Goal: Task Accomplishment & Management: Use online tool/utility

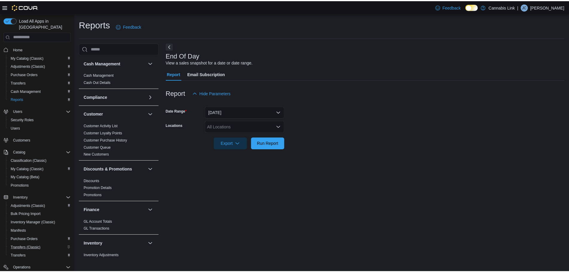
scroll to position [60, 0]
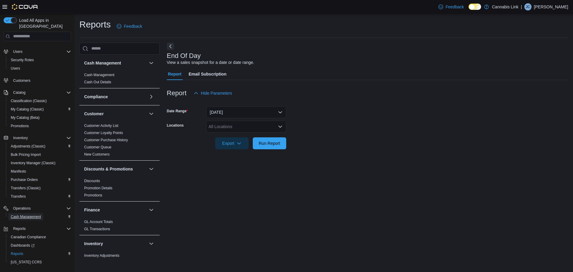
click at [32, 214] on span "Cash Management" at bounding box center [26, 216] width 30 height 5
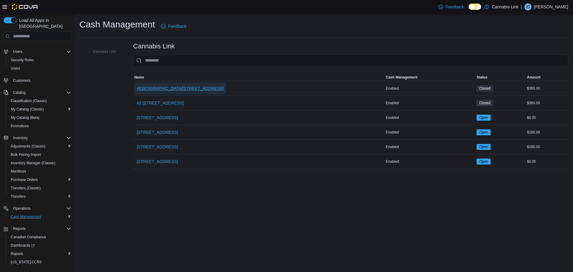
click at [184, 92] on span "#[GEOGRAPHIC_DATA][STREET_ADDRESS]" at bounding box center [180, 88] width 87 height 12
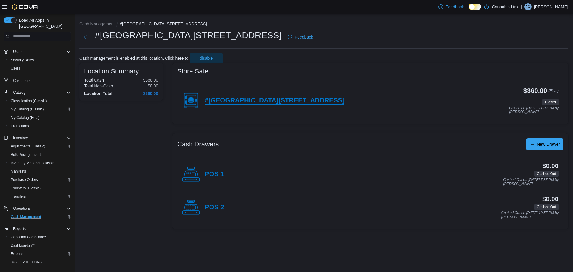
click at [292, 99] on h4 "#[GEOGRAPHIC_DATA][STREET_ADDRESS]" at bounding box center [275, 101] width 140 height 8
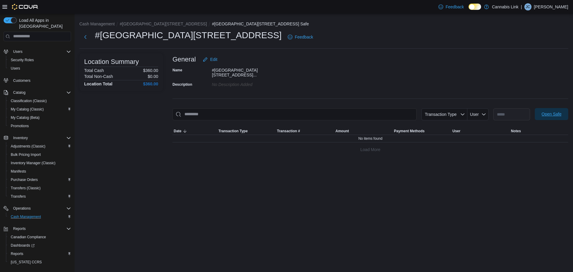
click at [547, 113] on span "Open Safe" at bounding box center [552, 114] width 20 height 6
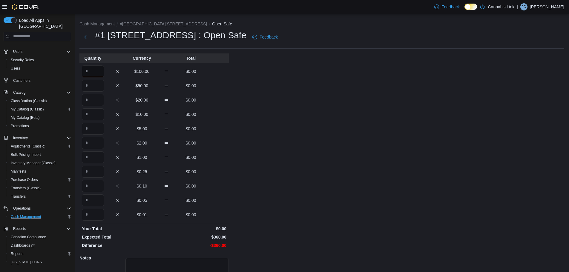
click at [99, 67] on input "Quantity" at bounding box center [93, 71] width 22 height 12
type input "*"
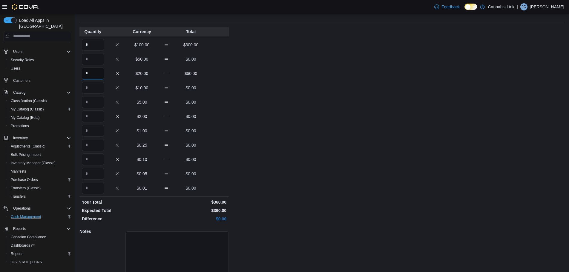
scroll to position [53, 0]
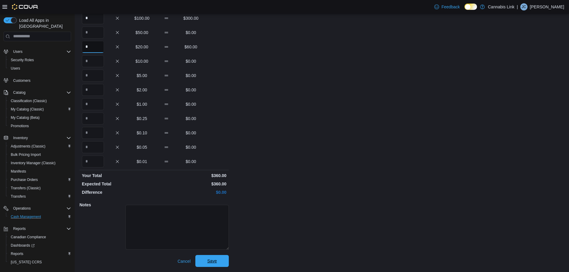
type input "*"
click at [219, 261] on span "Save" at bounding box center [212, 261] width 26 height 12
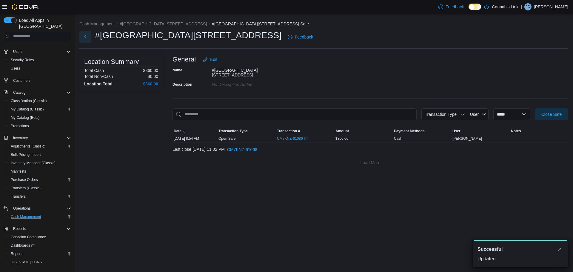
click at [85, 36] on button "Next" at bounding box center [85, 37] width 12 height 12
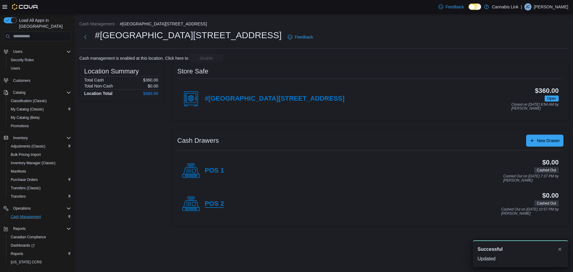
click at [222, 208] on h4 "POS 2" at bounding box center [214, 204] width 19 height 8
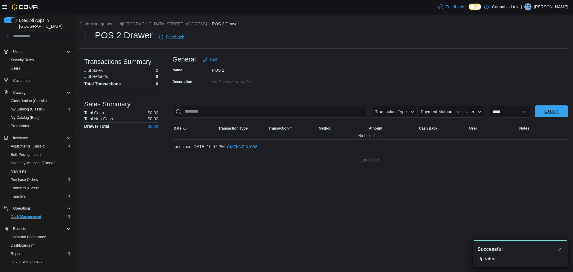
click at [561, 115] on span "Cash In" at bounding box center [552, 111] width 26 height 12
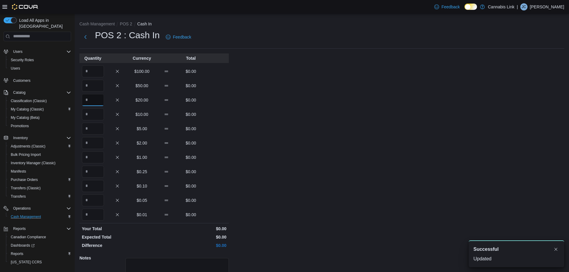
click at [94, 102] on input "Quantity" at bounding box center [93, 100] width 22 height 12
type input "*"
type input "**"
type input "*"
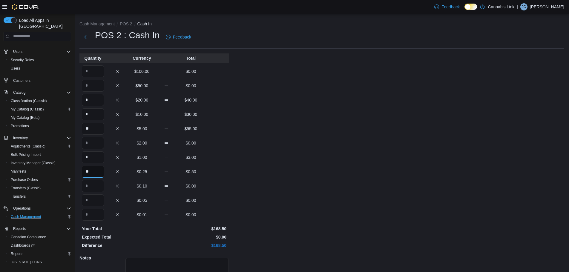
type input "**"
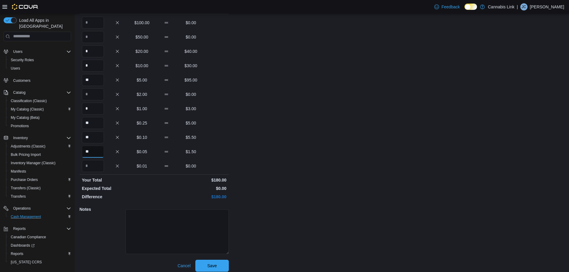
scroll to position [53, 0]
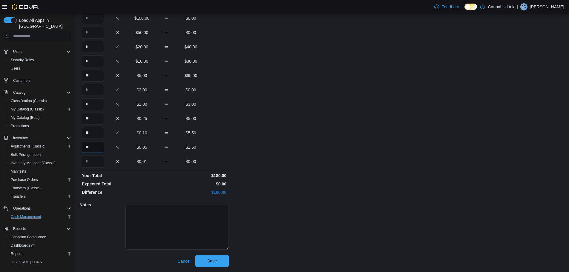
type input "**"
click at [216, 261] on span "Save" at bounding box center [212, 261] width 10 height 6
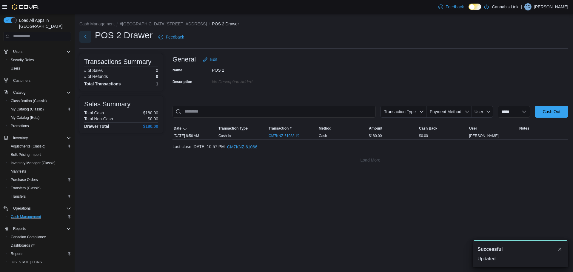
click at [85, 40] on button "Next" at bounding box center [85, 37] width 12 height 12
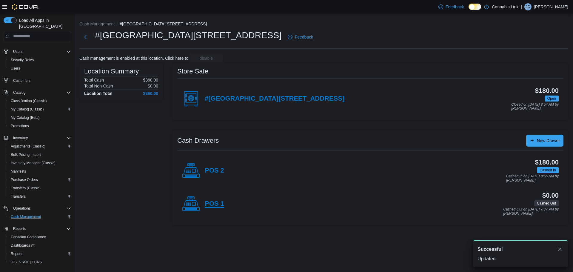
click at [209, 205] on h4 "POS 1" at bounding box center [214, 204] width 19 height 8
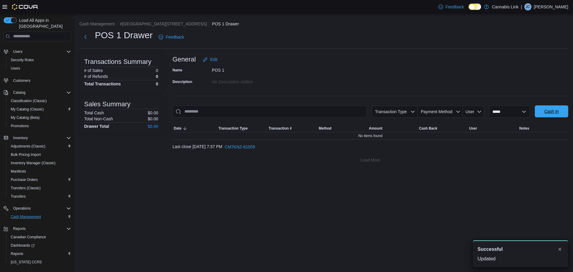
click at [554, 115] on span "Cash In" at bounding box center [552, 111] width 26 height 12
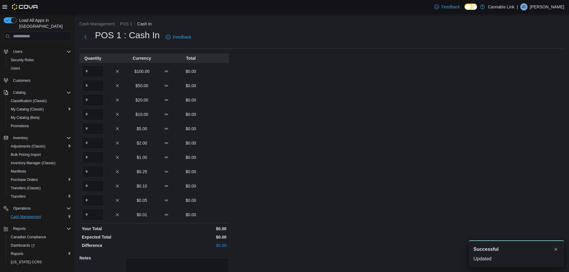
click at [106, 97] on div "$20.00 $0.00" at bounding box center [153, 100] width 149 height 12
click at [89, 100] on input "Quantity" at bounding box center [93, 100] width 22 height 12
type input "*"
type input "**"
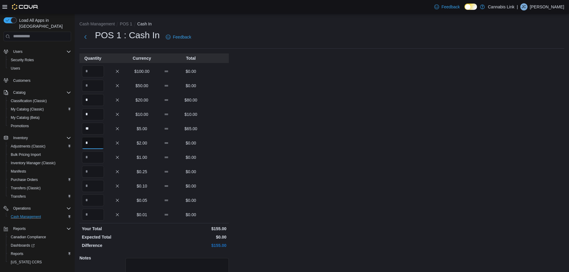
type input "*"
type input "**"
click at [97, 140] on input "*" at bounding box center [93, 143] width 22 height 12
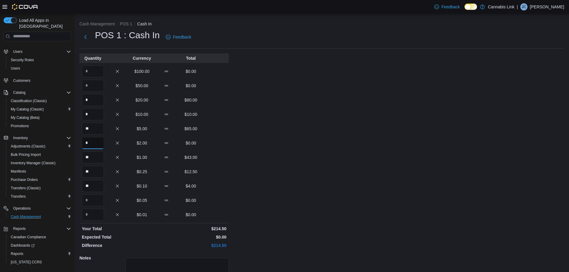
type input "*"
type input "**"
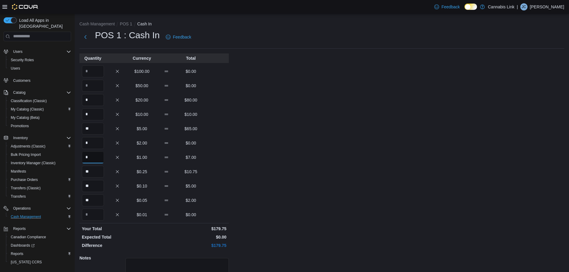
type input "*"
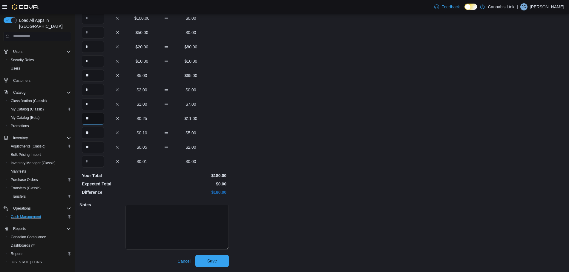
type input "**"
click at [221, 258] on span "Save" at bounding box center [212, 261] width 26 height 12
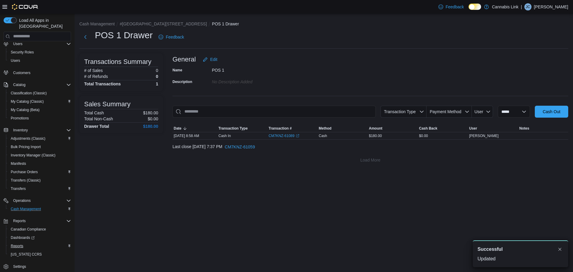
scroll to position [70, 0]
click at [24, 240] on link "Reports" at bounding box center [16, 243] width 17 height 7
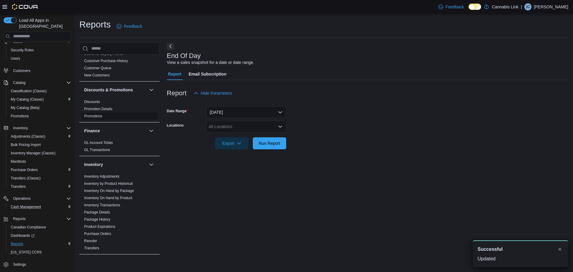
scroll to position [90, 0]
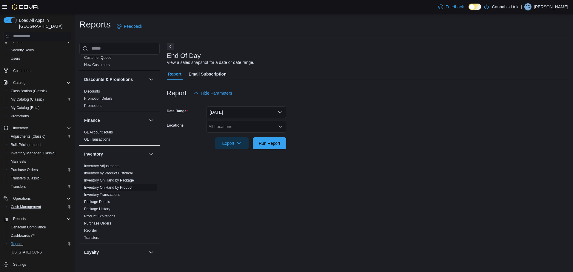
click at [123, 189] on link "Inventory On Hand by Product" at bounding box center [108, 187] width 48 height 4
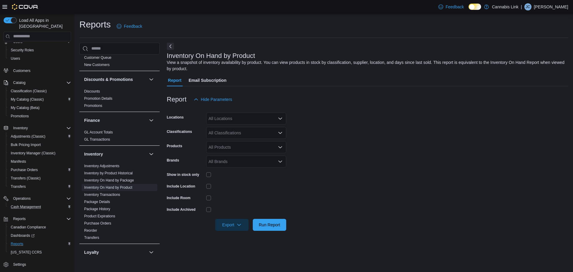
click at [226, 120] on div "All Locations" at bounding box center [246, 119] width 80 height 12
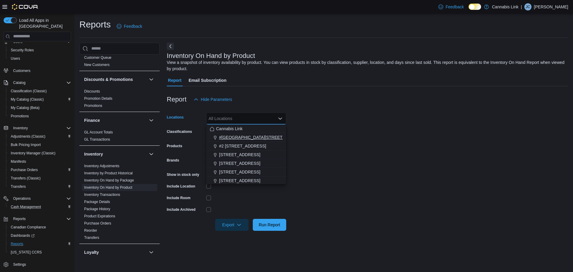
click at [252, 138] on span "#[GEOGRAPHIC_DATA][STREET_ADDRESS]" at bounding box center [262, 137] width 87 height 6
click at [372, 147] on form "Locations #[GEOGRAPHIC_DATA][STREET_ADDRESS]. Selected. [STREET_ADDRESS]. Press…" at bounding box center [368, 167] width 402 height 125
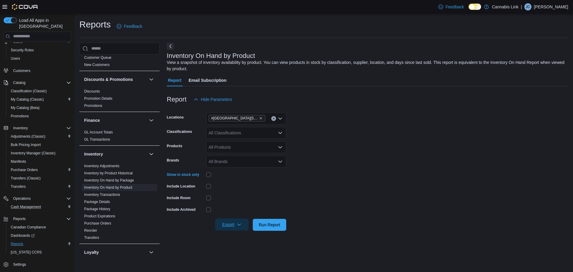
click at [231, 222] on span "Export" at bounding box center [232, 225] width 26 height 12
click at [236, 191] on span "Export to Excel" at bounding box center [233, 189] width 27 height 5
